Goal: Task Accomplishment & Management: Manage account settings

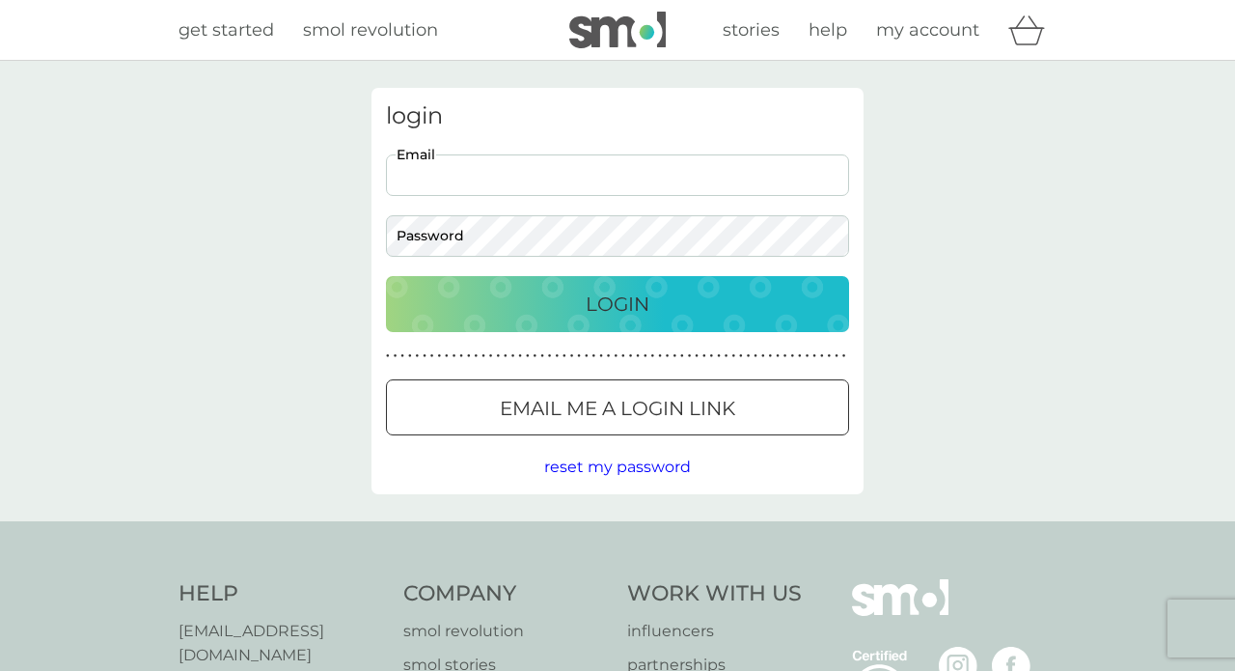
type input "[EMAIL_ADDRESS][PERSON_NAME][DOMAIN_NAME]"
click at [617, 303] on button "Login" at bounding box center [617, 304] width 463 height 56
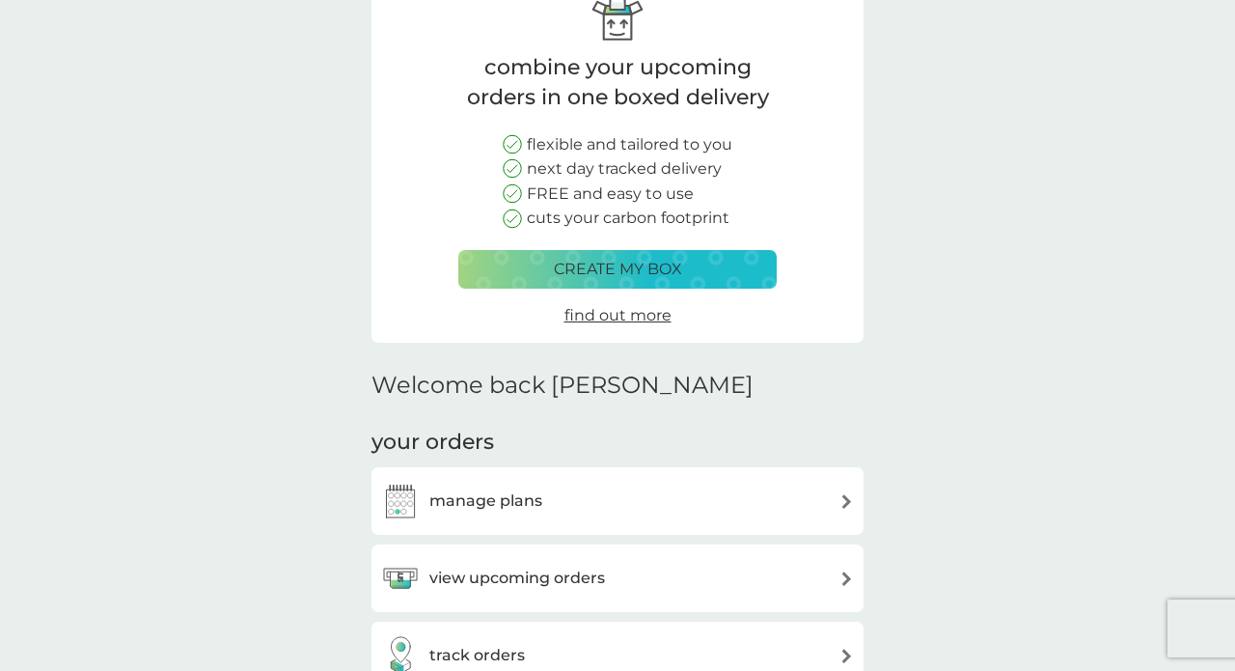
scroll to position [179, 0]
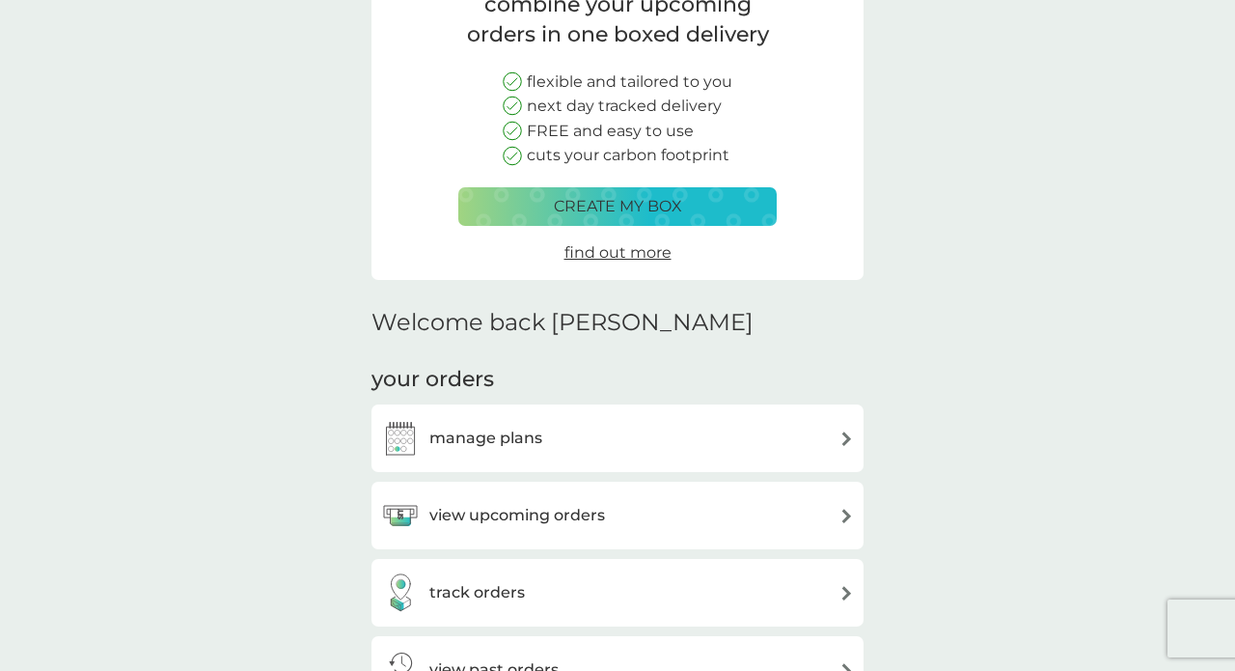
click at [510, 436] on h3 "manage plans" at bounding box center [485, 437] width 113 height 25
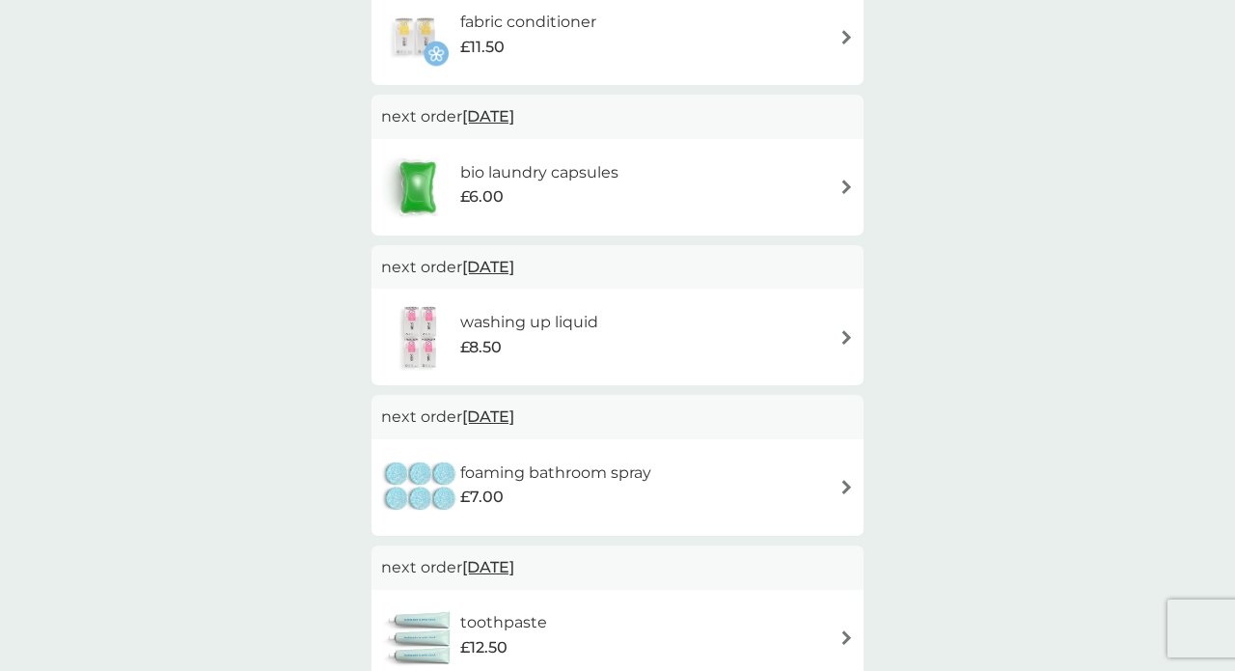
scroll to position [741, 0]
click at [514, 411] on span "[DATE]" at bounding box center [488, 415] width 52 height 38
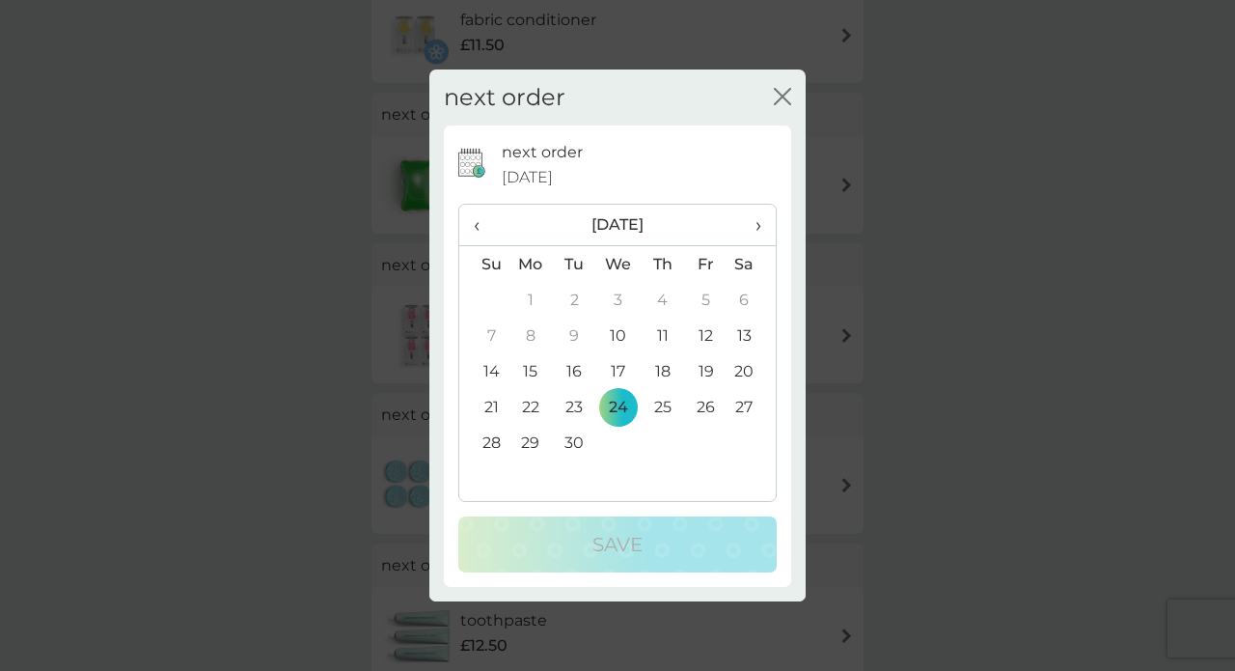
click at [757, 230] on span "›" at bounding box center [751, 225] width 19 height 41
click at [578, 402] on td "21" at bounding box center [574, 407] width 43 height 36
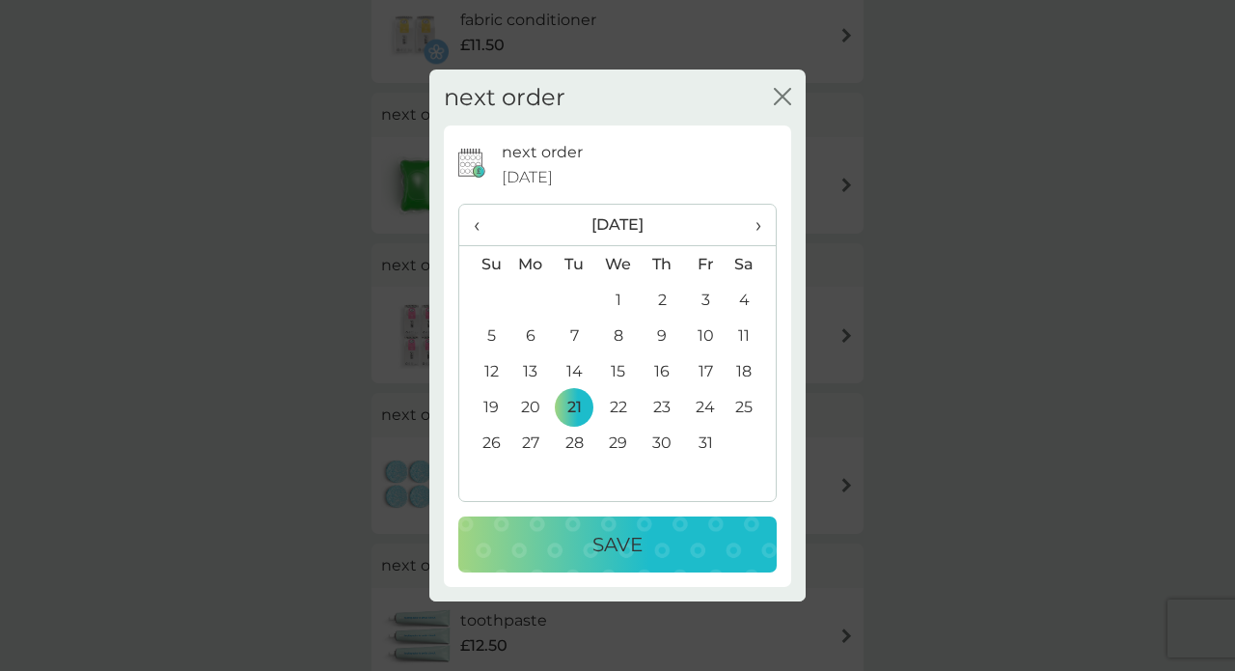
click at [626, 546] on p "Save" at bounding box center [617, 544] width 50 height 31
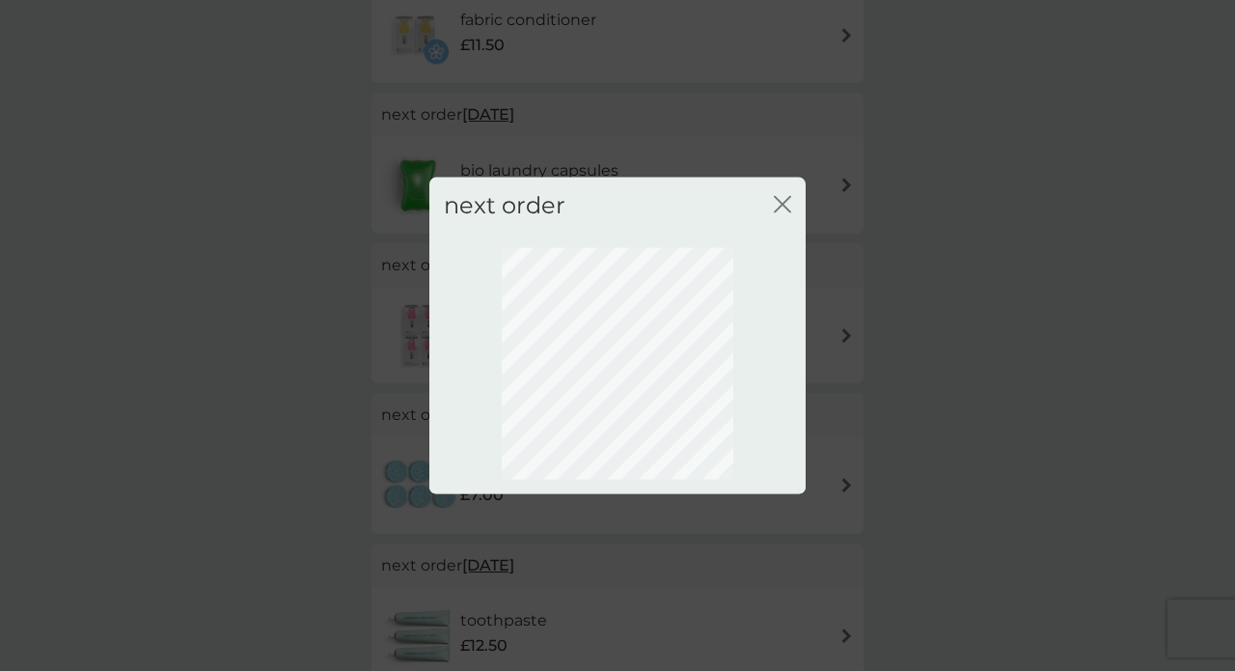
scroll to position [137, 0]
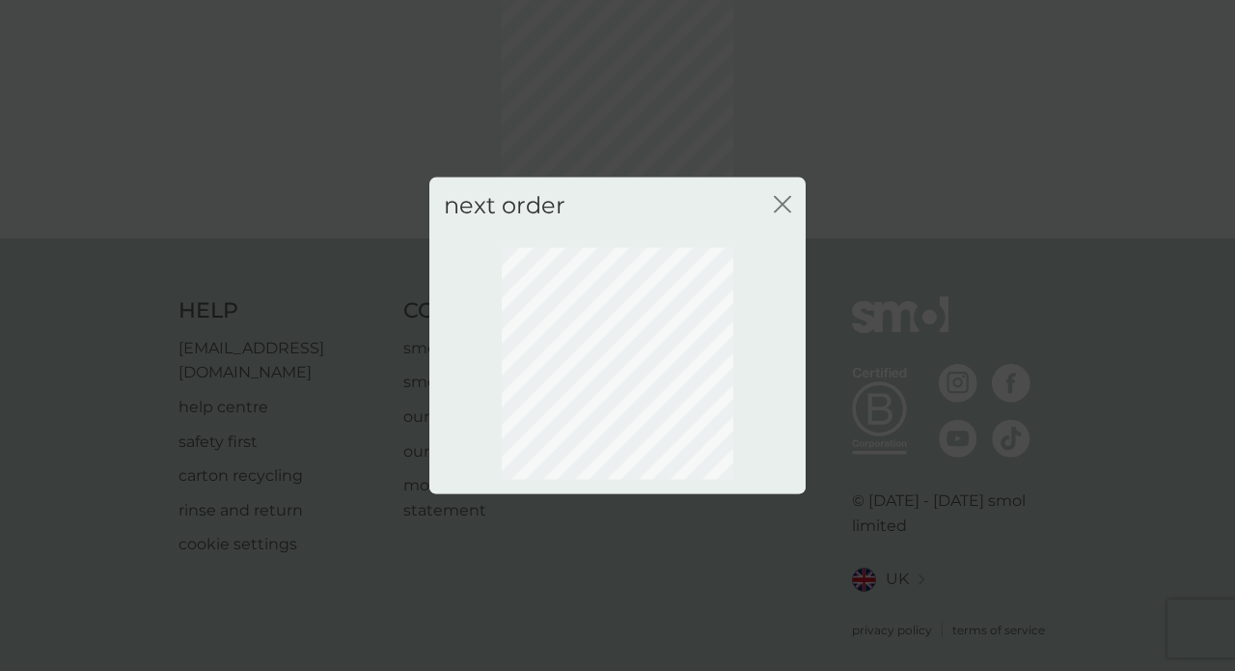
click at [781, 199] on icon "close" at bounding box center [782, 203] width 17 height 17
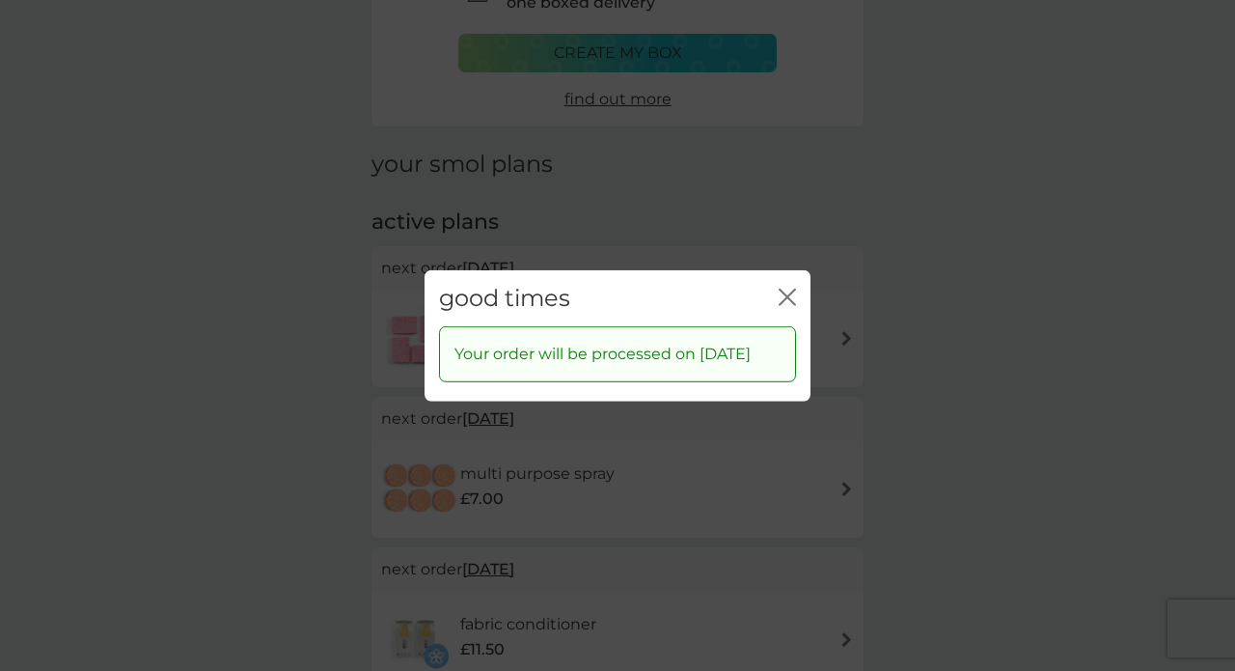
click at [784, 288] on icon "close" at bounding box center [787, 296] width 17 height 17
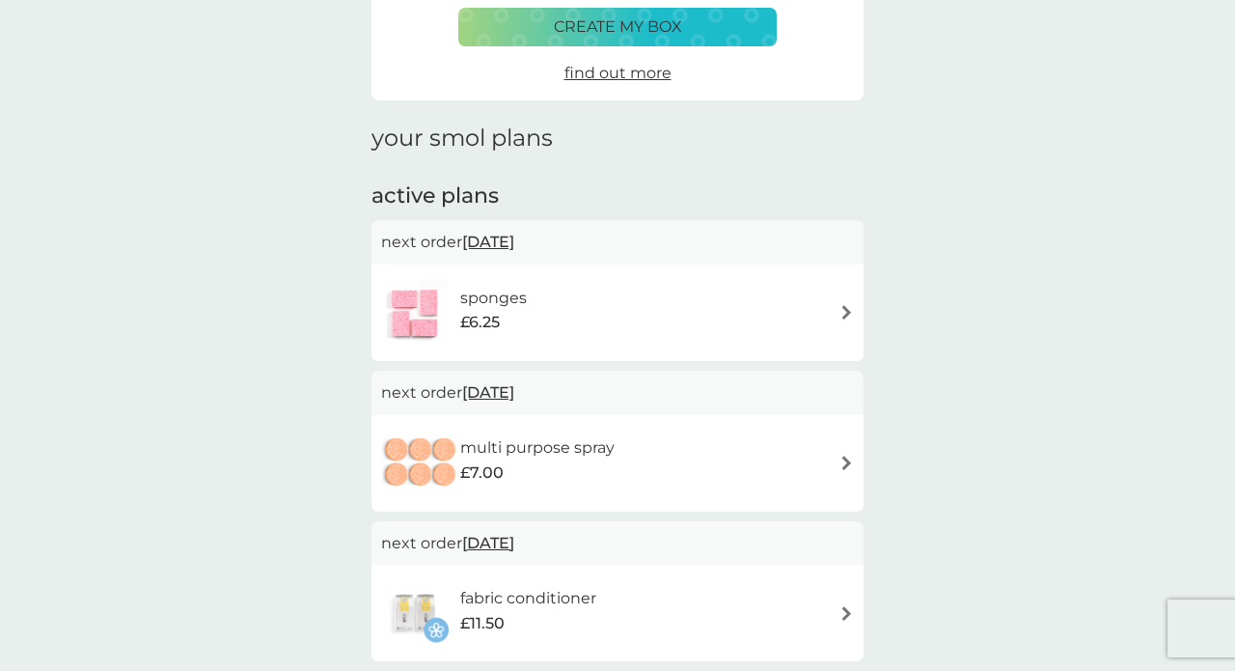
scroll to position [172, 0]
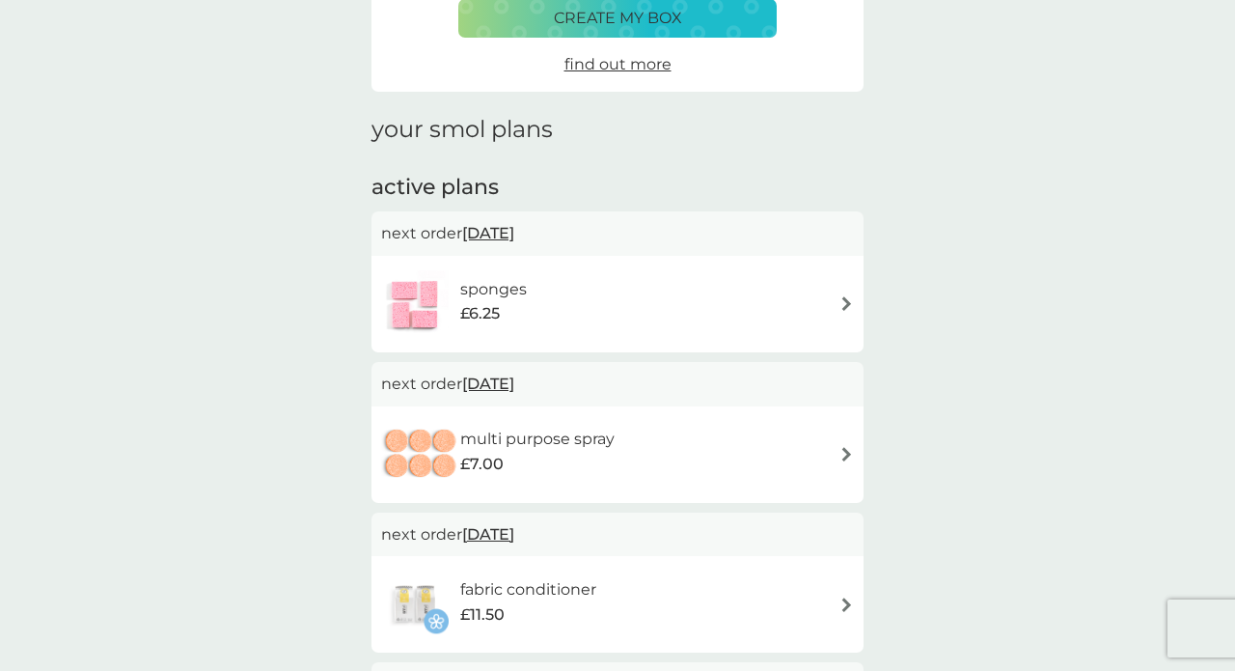
click at [660, 426] on div "multi purpose spray £7.00" at bounding box center [617, 455] width 473 height 68
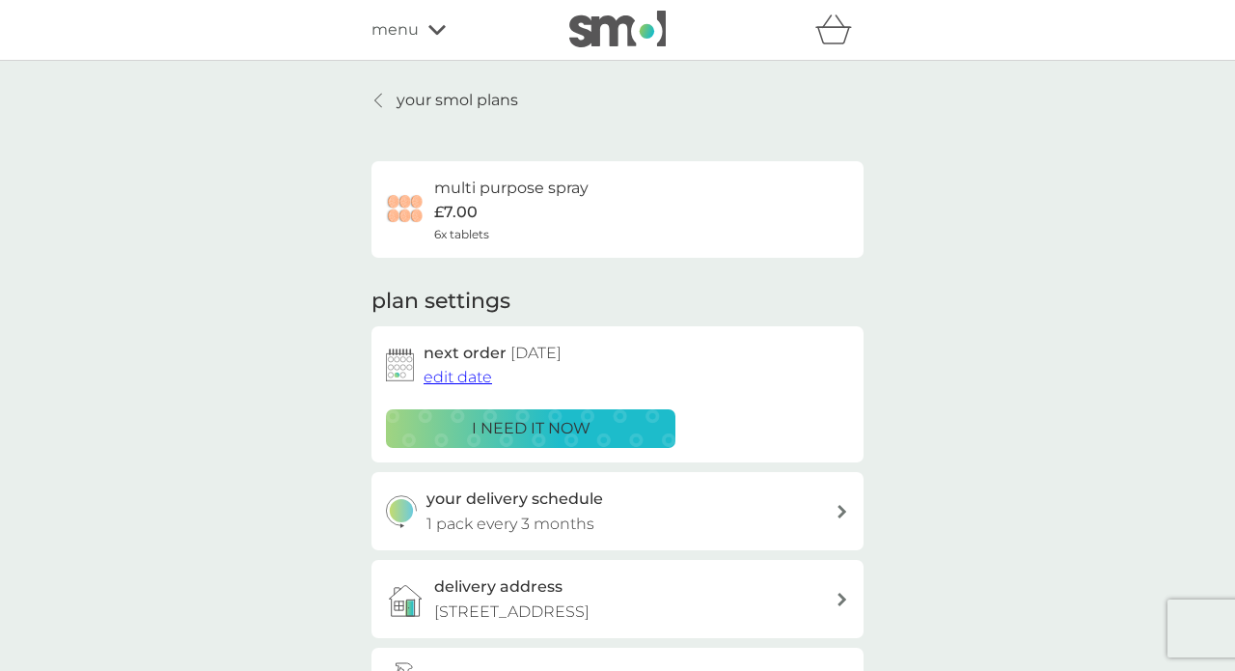
click at [473, 377] on span "edit date" at bounding box center [458, 377] width 69 height 18
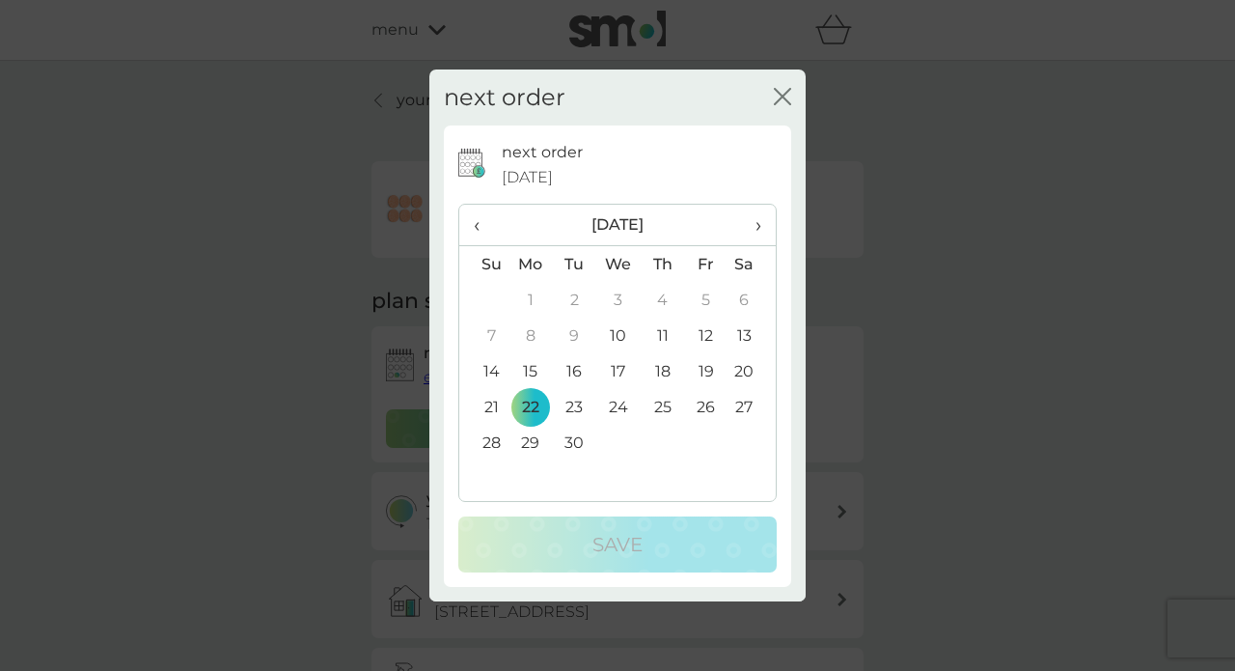
click at [757, 224] on span "›" at bounding box center [751, 225] width 19 height 41
click at [578, 410] on td "21" at bounding box center [574, 407] width 43 height 36
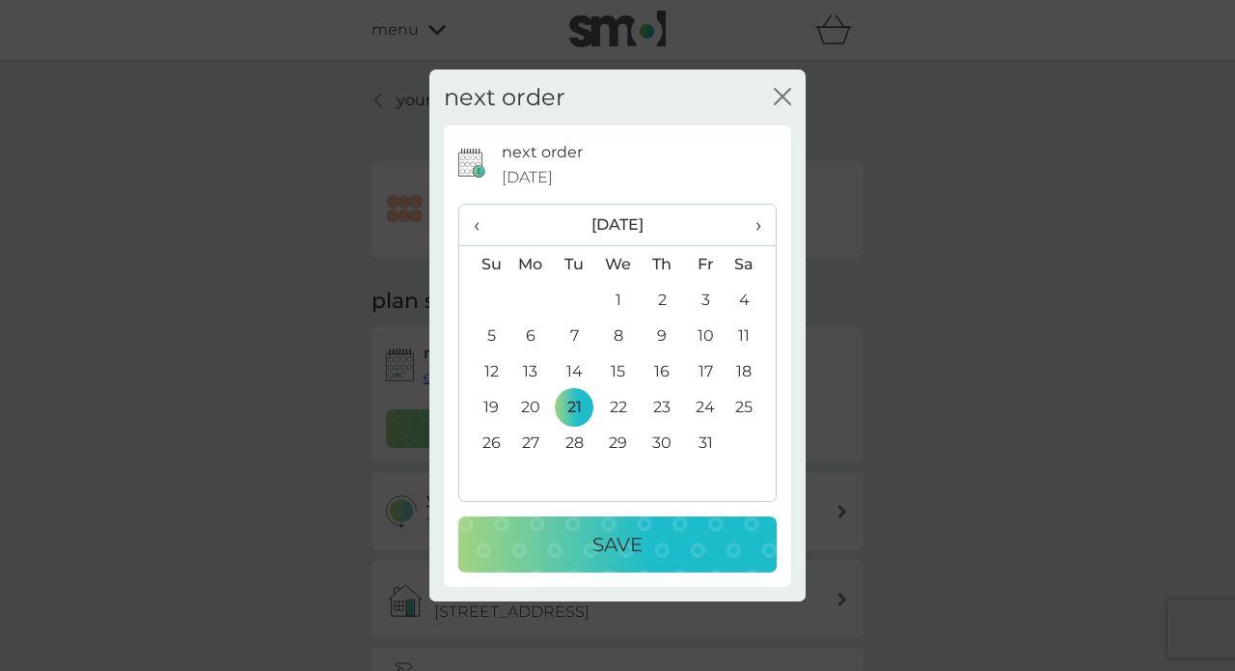
click at [633, 556] on p "Save" at bounding box center [617, 544] width 50 height 31
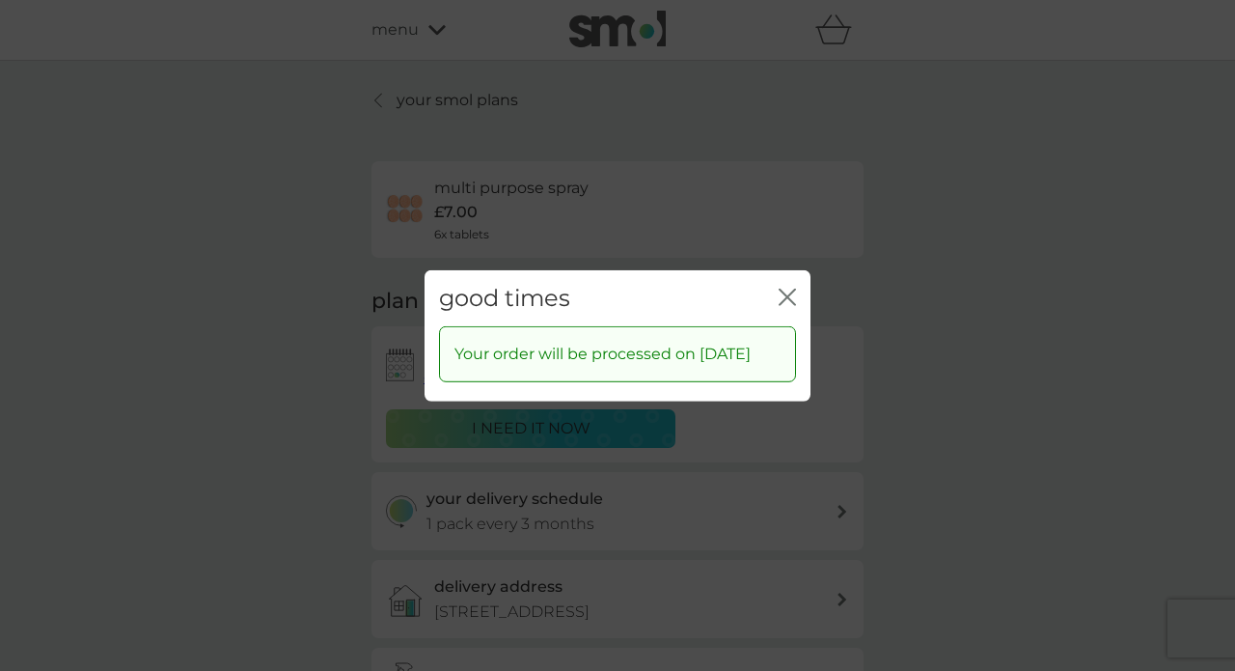
click at [788, 291] on icon "close" at bounding box center [787, 296] width 17 height 17
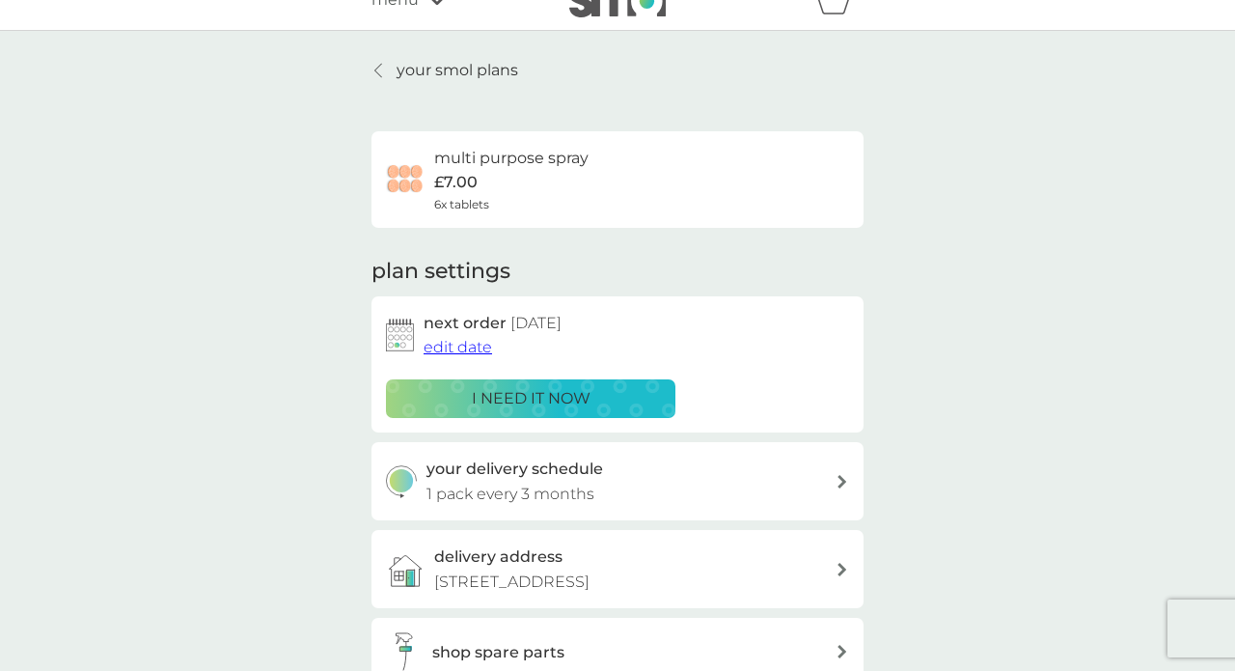
scroll to position [33, 0]
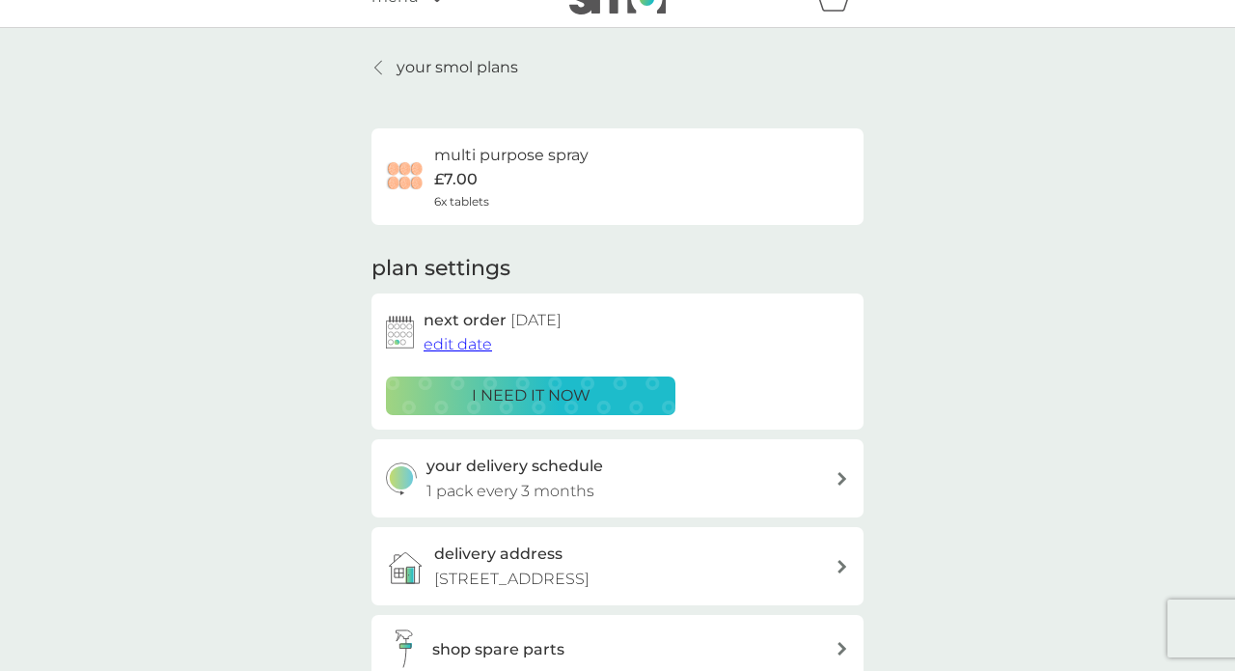
click at [393, 67] on link "your smol plans" at bounding box center [444, 67] width 147 height 25
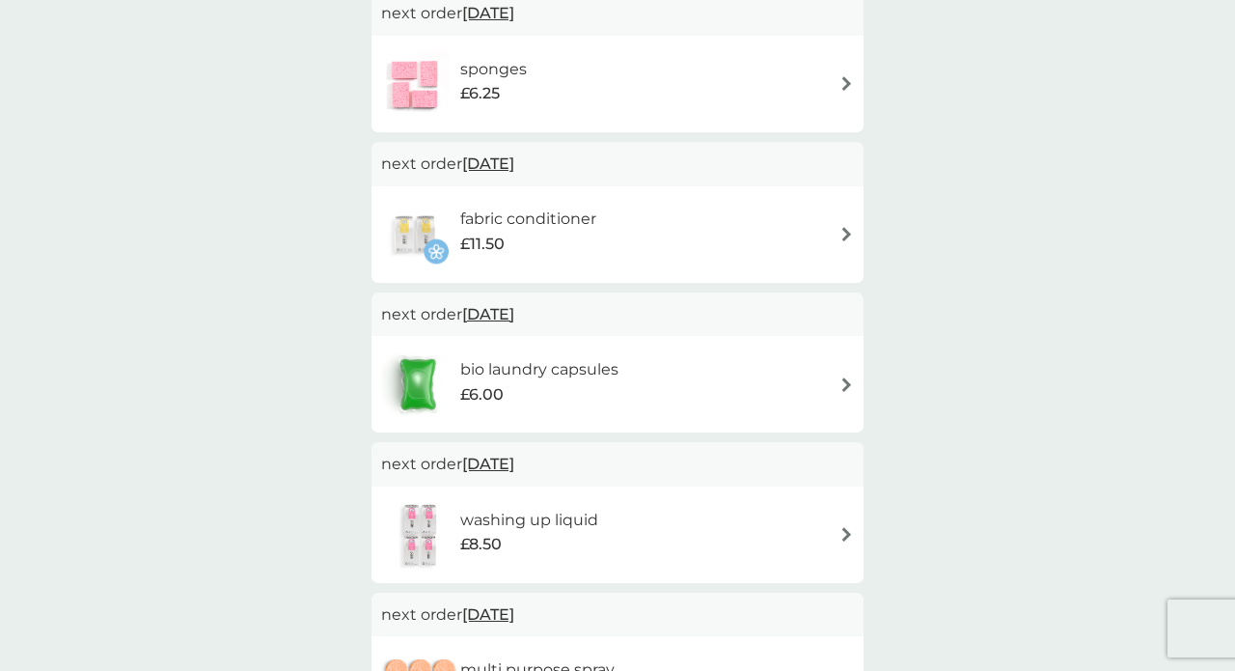
scroll to position [448, 0]
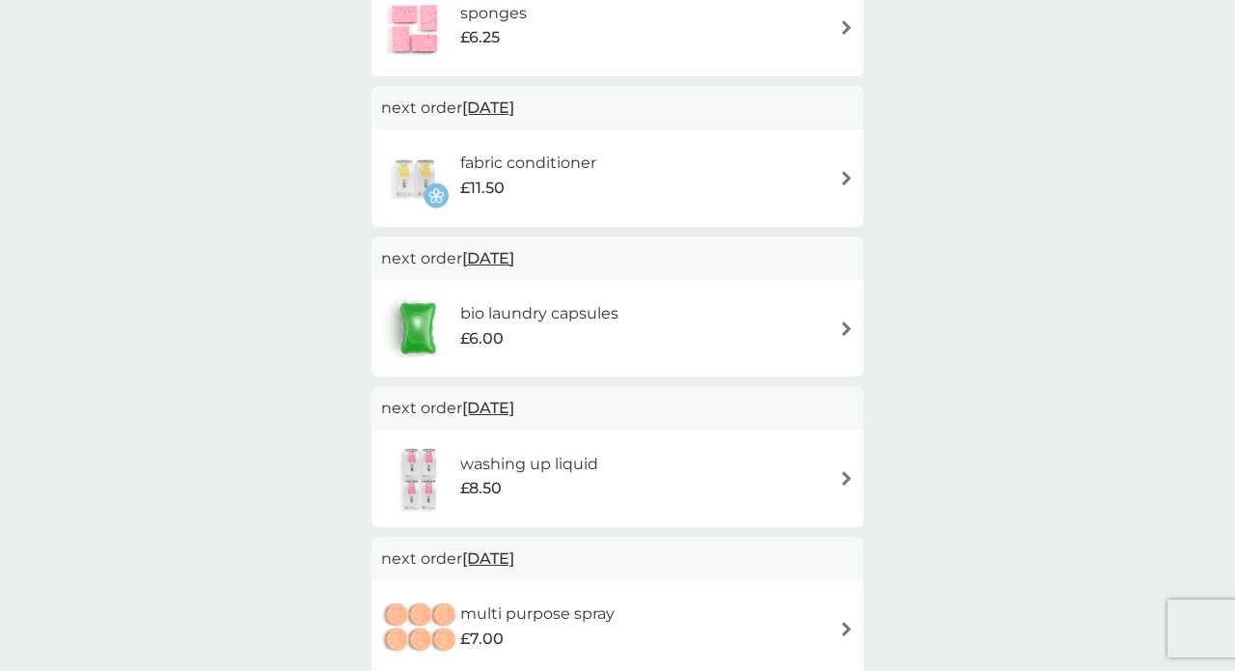
click at [514, 256] on span "[DATE]" at bounding box center [488, 258] width 52 height 38
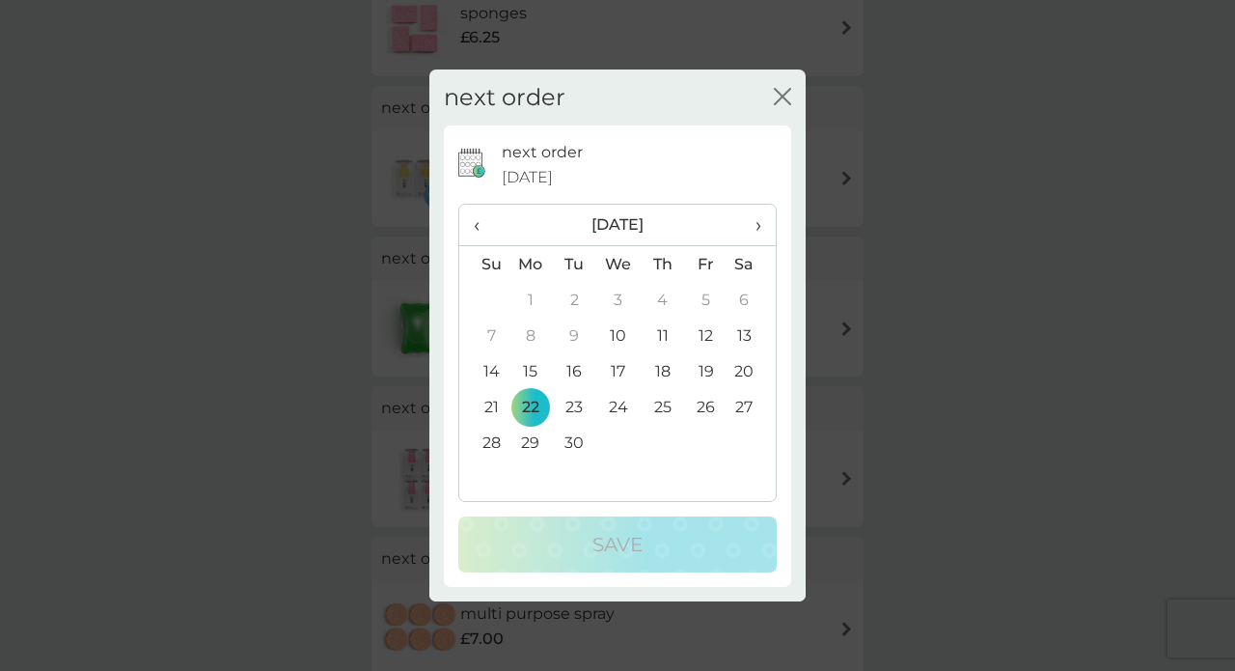
click at [758, 222] on span "›" at bounding box center [751, 225] width 19 height 41
click at [573, 405] on td "21" at bounding box center [574, 407] width 43 height 36
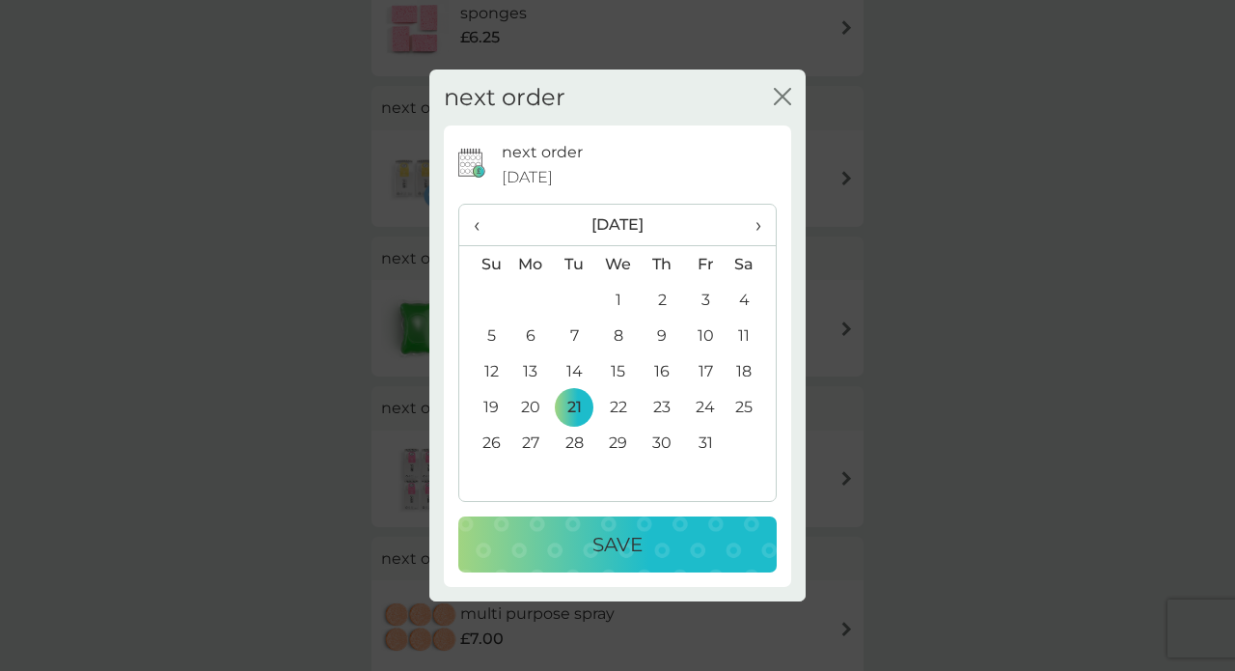
click at [611, 543] on p "Save" at bounding box center [617, 544] width 50 height 31
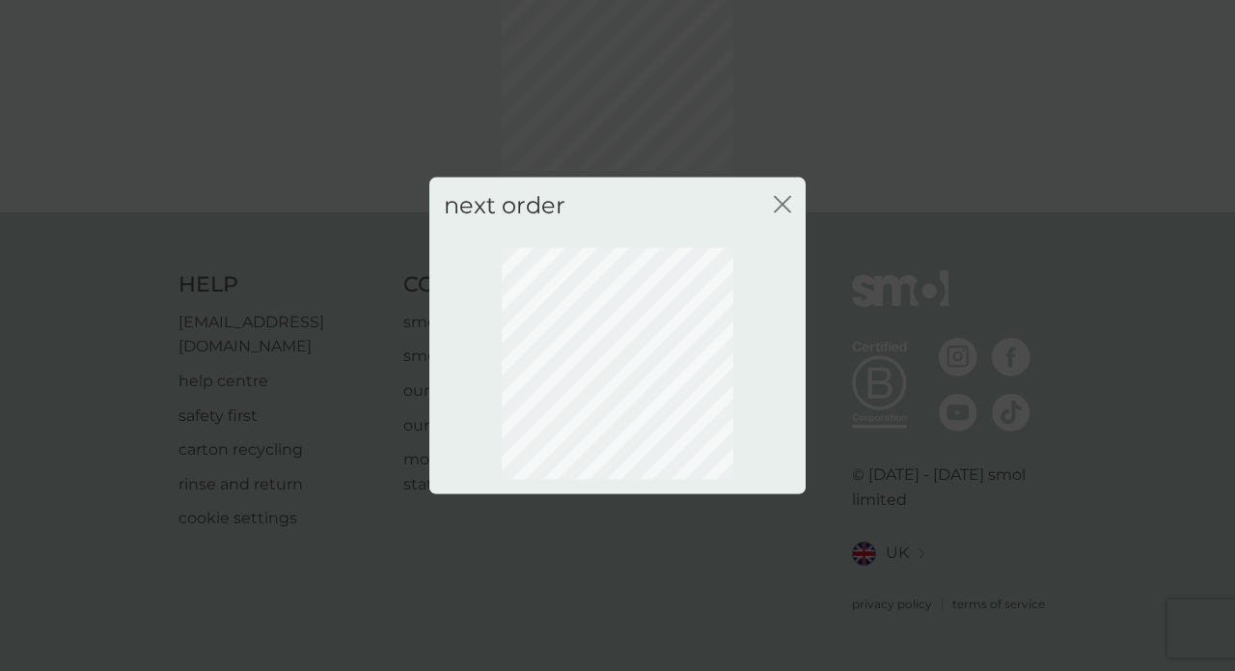
scroll to position [137, 0]
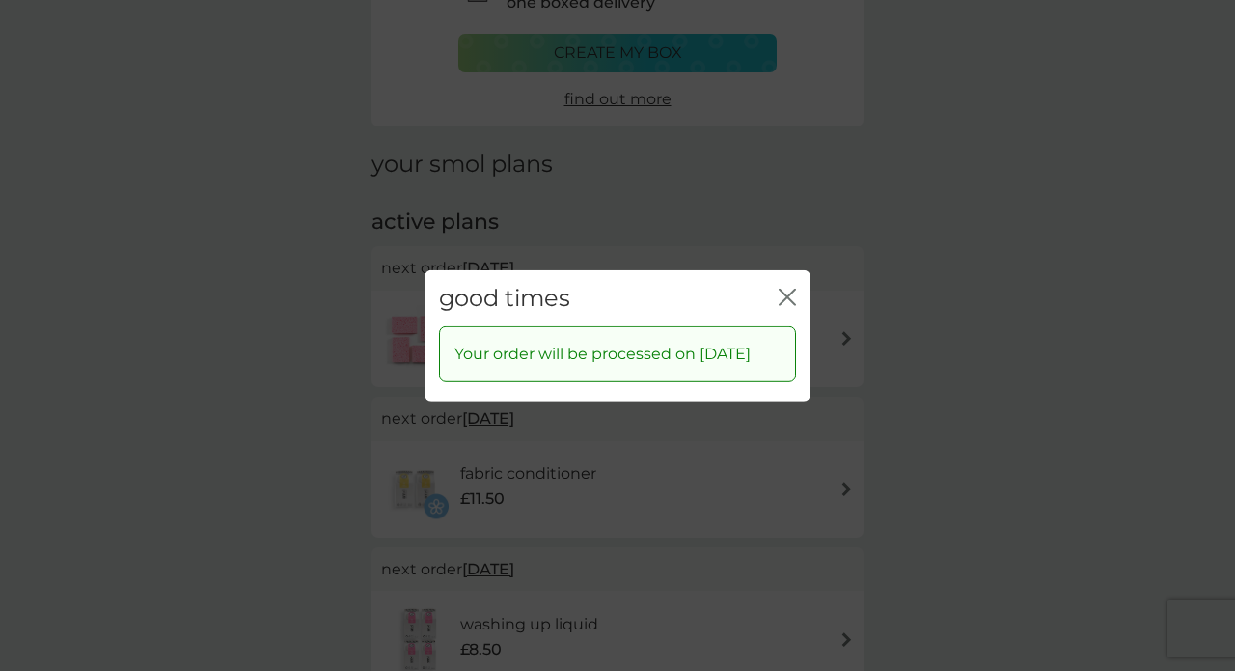
click at [782, 288] on icon "close" at bounding box center [787, 296] width 17 height 17
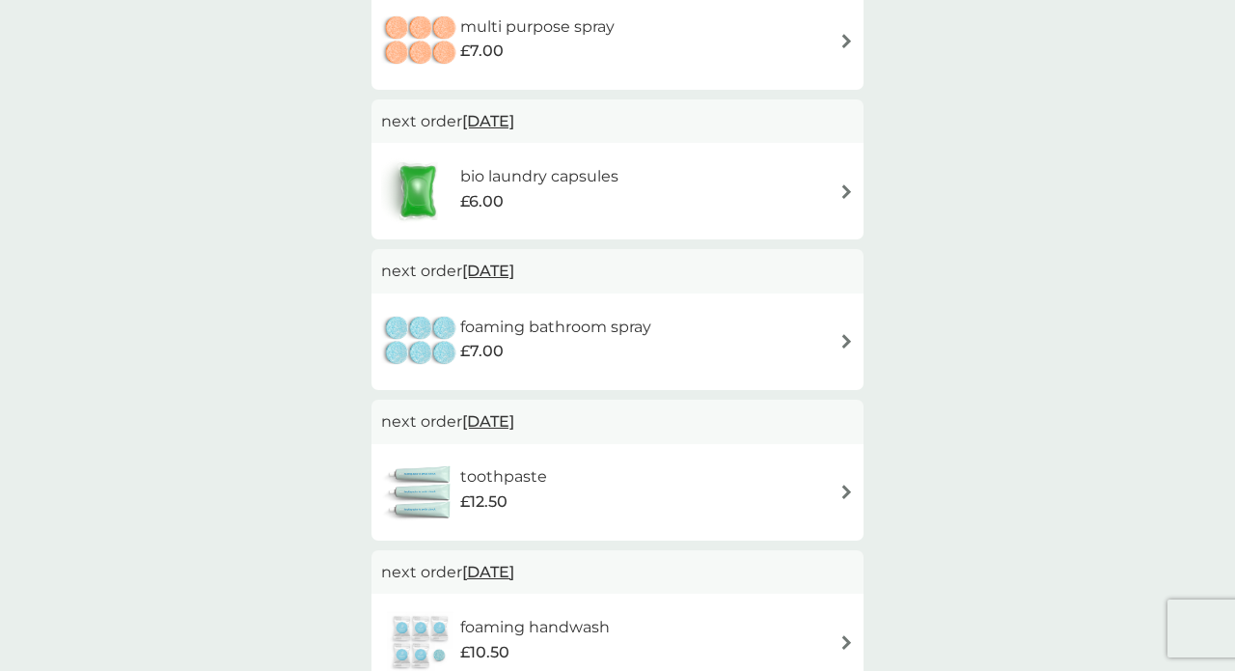
scroll to position [961, 0]
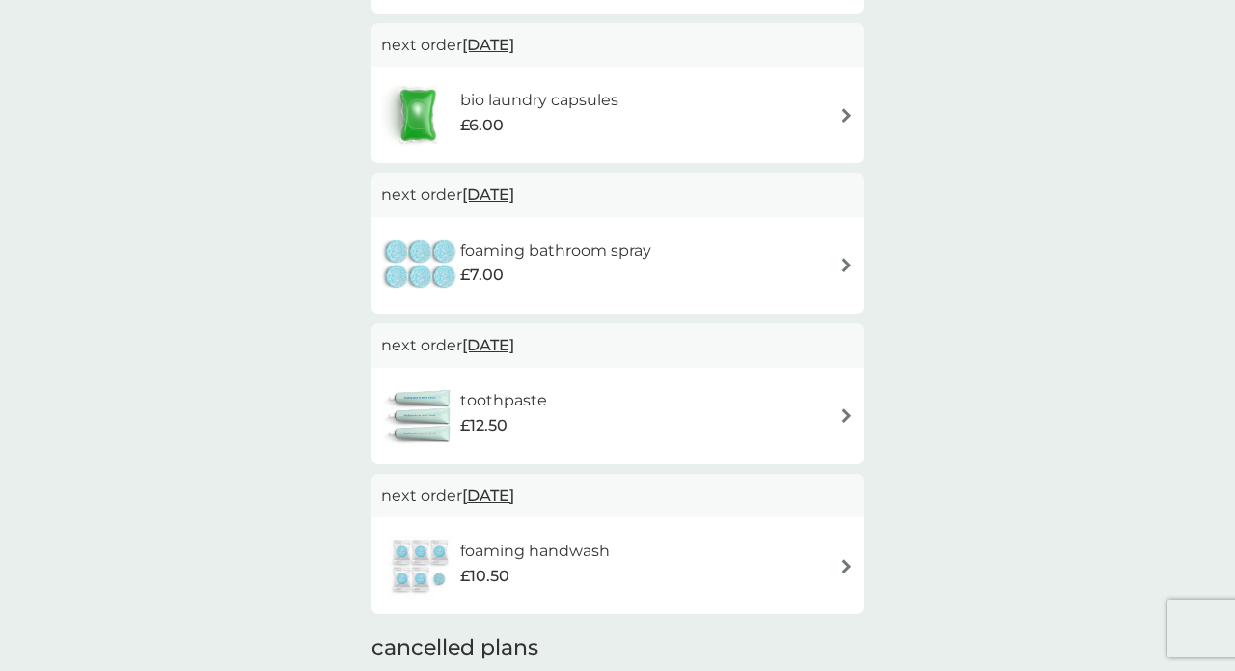
click at [514, 343] on span "[DATE]" at bounding box center [488, 345] width 52 height 38
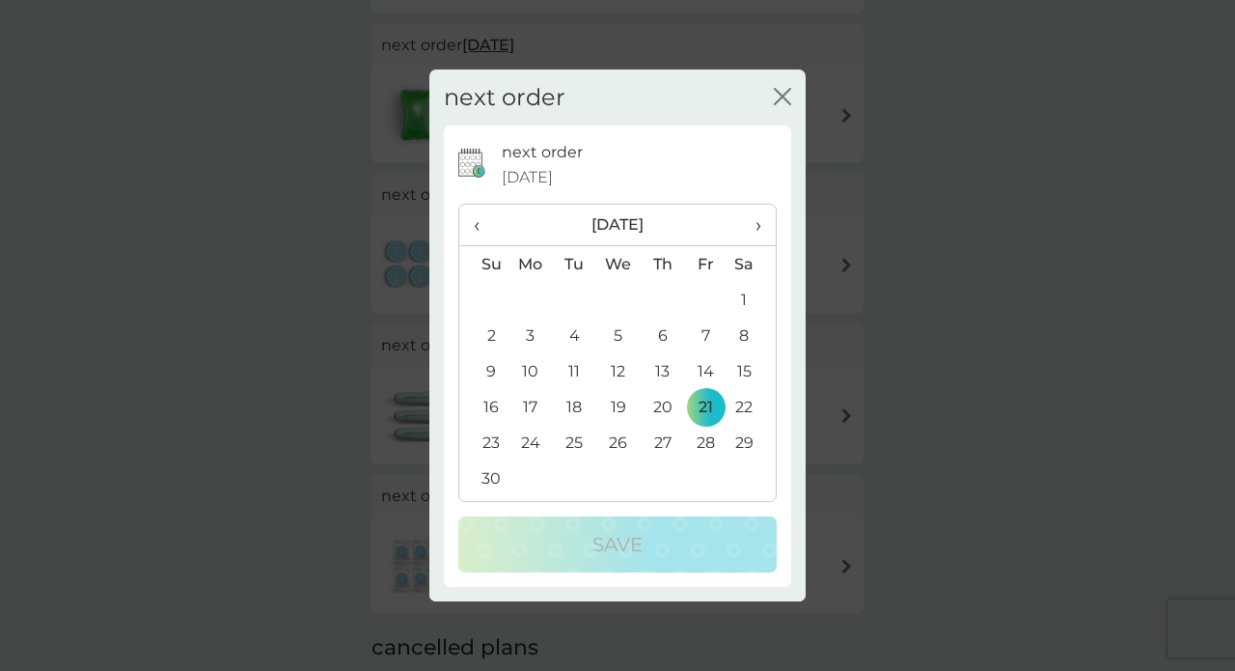
click at [477, 229] on span "‹" at bounding box center [484, 225] width 20 height 41
click at [532, 406] on td "22" at bounding box center [530, 407] width 44 height 36
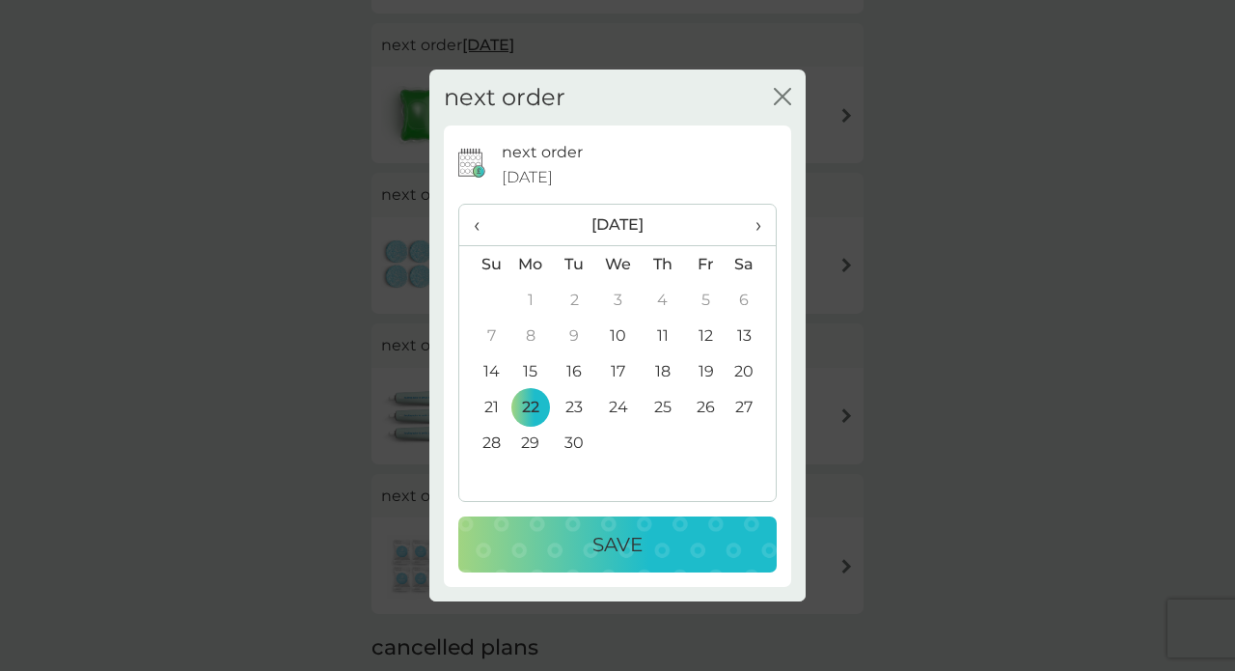
click at [491, 414] on td "21" at bounding box center [483, 407] width 49 height 36
click at [561, 536] on div "Save" at bounding box center [618, 544] width 280 height 31
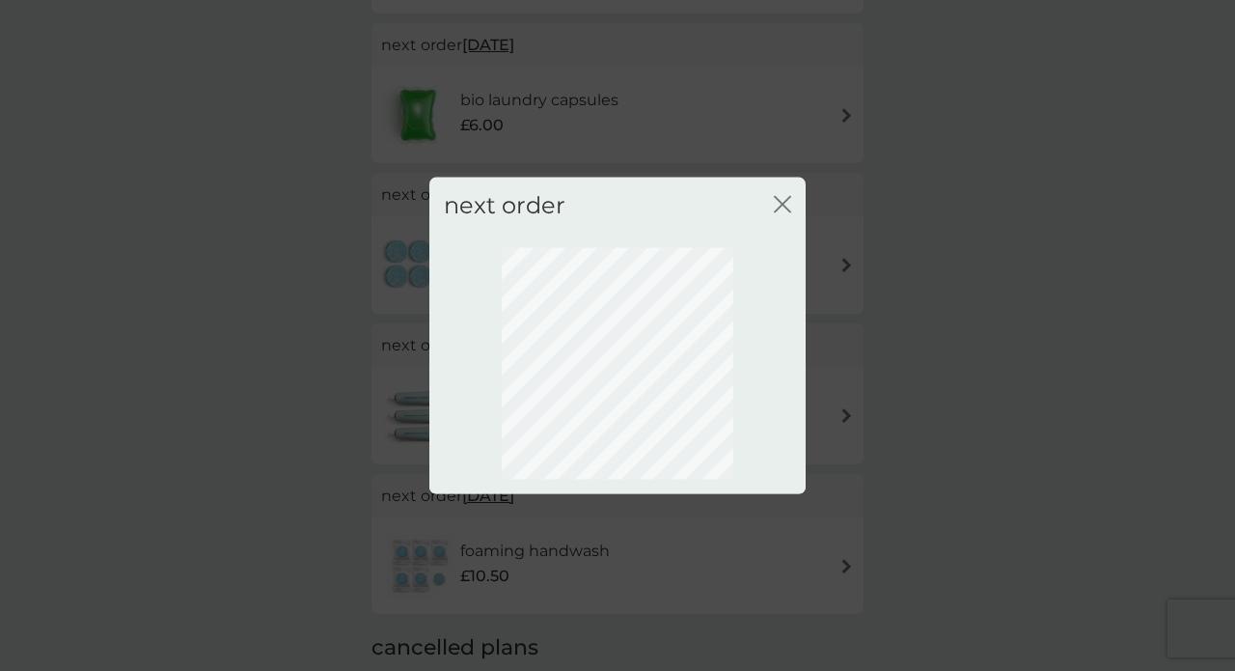
scroll to position [137, 0]
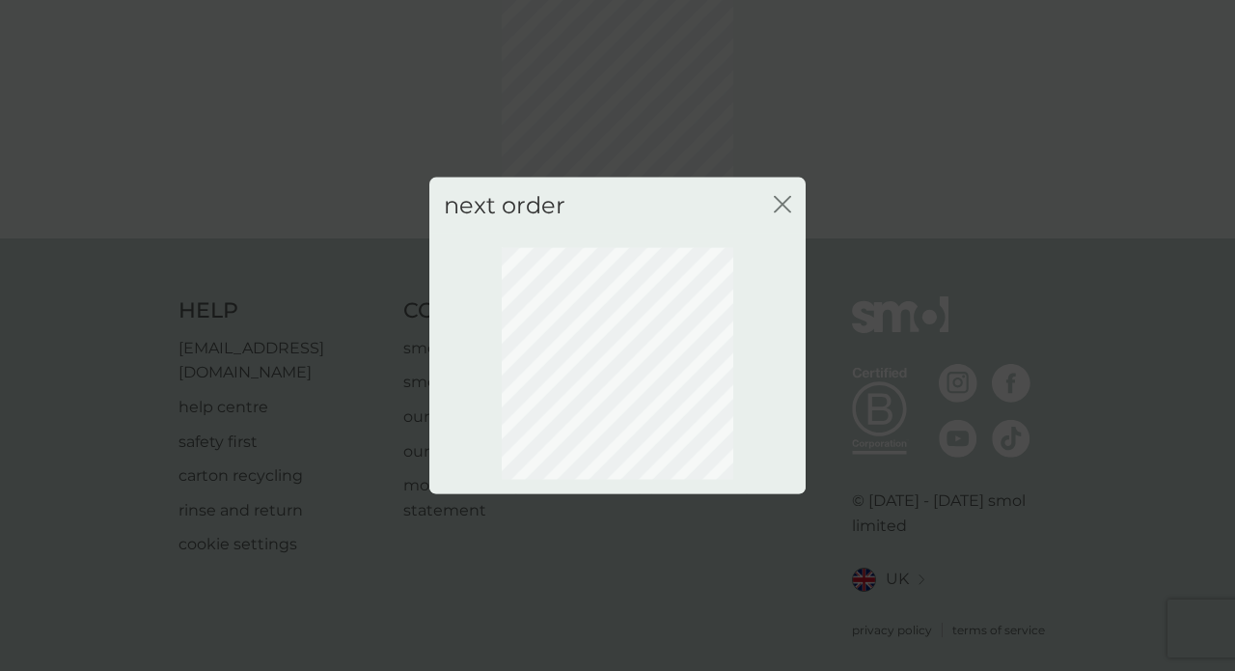
click at [781, 209] on icon "close" at bounding box center [782, 203] width 17 height 17
